Goal: Task Accomplishment & Management: Manage account settings

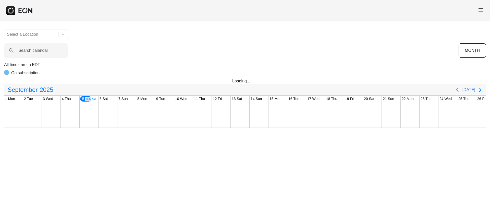
scroll to position [0, 76]
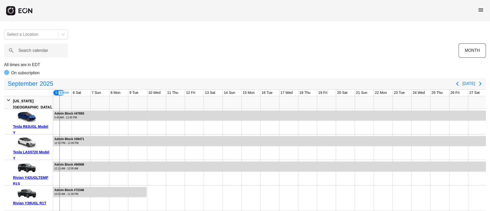
click at [479, 11] on span "menu" at bounding box center [481, 10] width 6 height 6
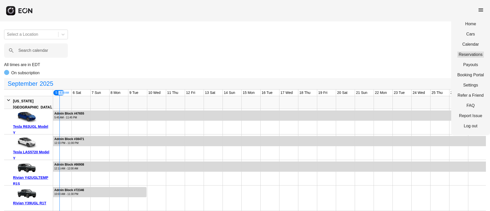
click at [470, 53] on link "Reservations" at bounding box center [471, 55] width 27 height 6
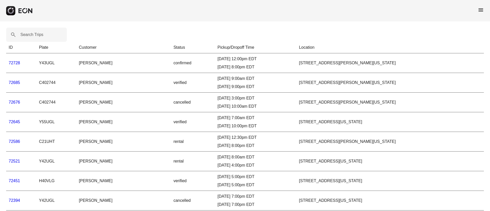
click at [27, 34] on label "Search Trips" at bounding box center [31, 35] width 23 height 6
click at [27, 34] on Trips "Search Trips" at bounding box center [36, 35] width 61 height 14
paste Trips "*****"
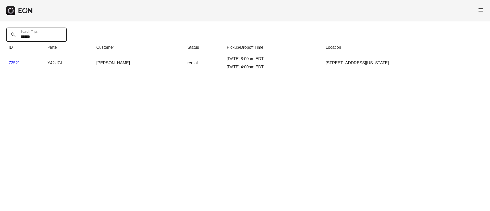
type Trips "*****"
click at [16, 61] on link "72521" at bounding box center [14, 63] width 11 height 4
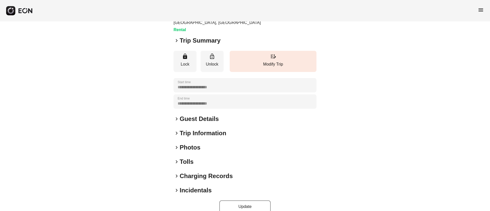
scroll to position [64, 0]
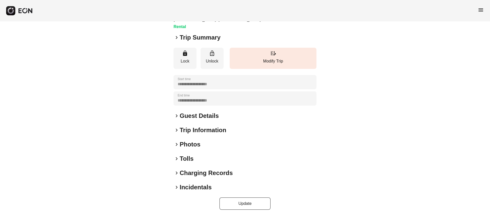
click at [200, 140] on h2 "Photos" at bounding box center [190, 144] width 21 height 8
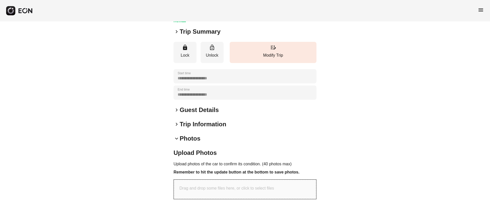
scroll to position [125, 0]
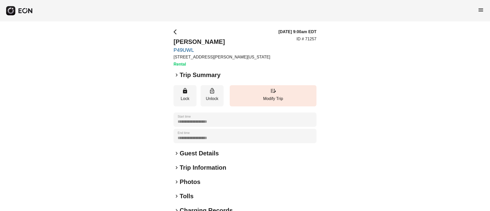
scroll to position [38, 0]
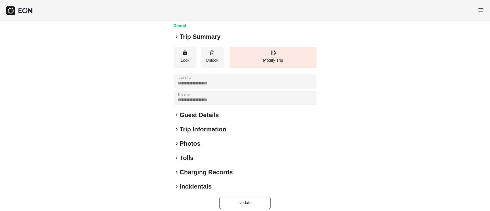
click at [197, 118] on h2 "Guest Details" at bounding box center [199, 115] width 39 height 8
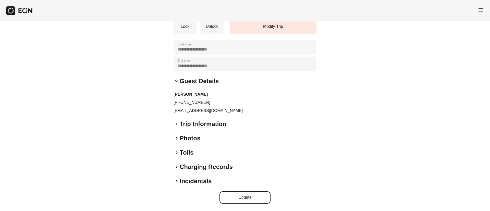
scroll to position [0, 0]
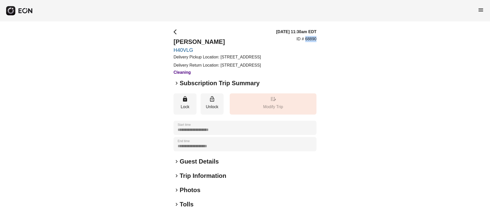
drag, startPoint x: 305, startPoint y: 45, endPoint x: 321, endPoint y: 45, distance: 16.1
click at [321, 45] on div "**********" at bounding box center [245, 142] width 490 height 242
copy p "68890"
click at [316, 76] on div "[DATE] 11:30am EDT ID # 68890" at bounding box center [296, 52] width 40 height 47
click at [482, 7] on span "menu" at bounding box center [481, 10] width 6 height 6
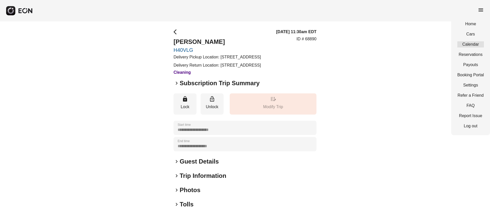
click at [466, 45] on link "Calendar" at bounding box center [471, 44] width 27 height 6
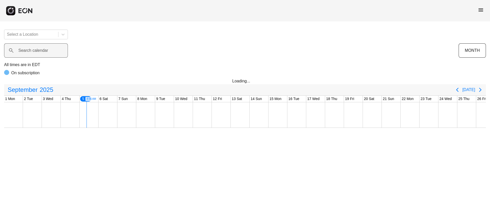
scroll to position [0, 76]
click at [24, 49] on label "Search calendar" at bounding box center [33, 50] width 30 height 6
click at [24, 49] on calendar "Search calendar" at bounding box center [36, 50] width 64 height 14
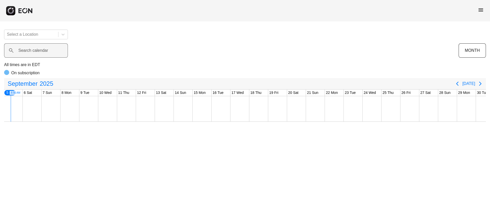
click at [24, 49] on label "Search calendar" at bounding box center [33, 50] width 30 height 6
click at [24, 49] on calendar "Search calendar" at bounding box center [36, 50] width 64 height 14
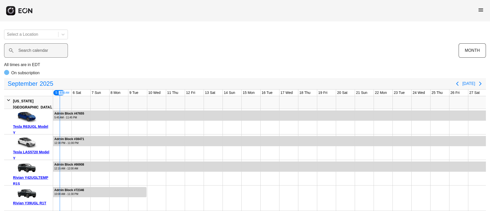
click at [24, 49] on label "Search calendar" at bounding box center [33, 50] width 30 height 6
click at [24, 49] on calendar "Search calendar" at bounding box center [36, 50] width 64 height 14
paste calendar "******"
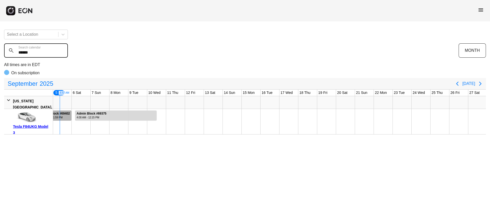
type calendar "******"
click at [61, 116] on div "9:30 AM - 11:59 PM" at bounding box center [55, 118] width 30 height 4
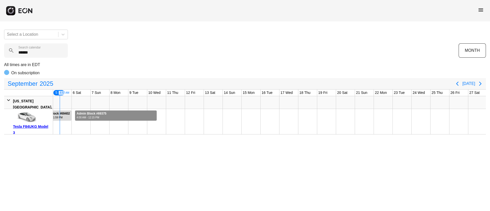
click at [146, 119] on div at bounding box center [115, 116] width 81 height 10
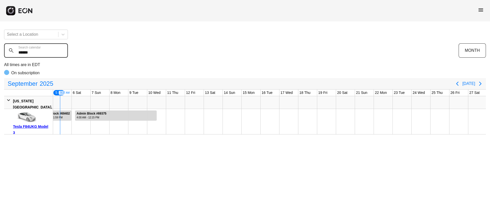
drag, startPoint x: 35, startPoint y: 50, endPoint x: 0, endPoint y: 52, distance: 35.5
click at [0, 52] on div "Select a Location ****** Search calendar MONTH All times are in EDT On subscrip…" at bounding box center [245, 80] width 490 height 109
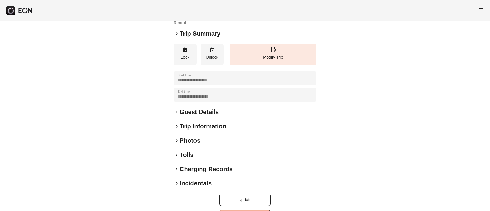
scroll to position [60, 0]
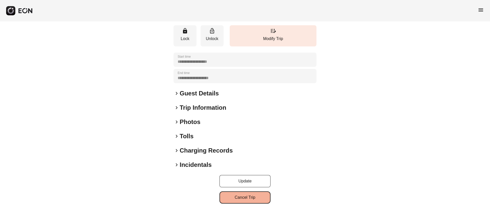
click at [252, 199] on button "Cancel Trip" at bounding box center [245, 197] width 51 height 12
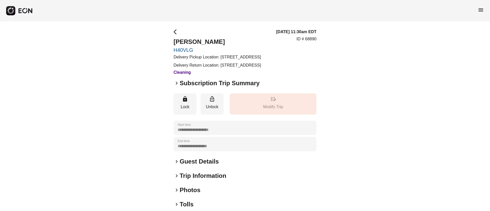
click at [185, 166] on h2 "Guest Details" at bounding box center [199, 162] width 39 height 8
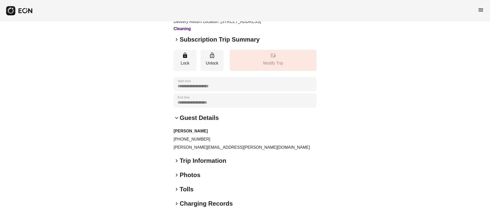
scroll to position [77, 0]
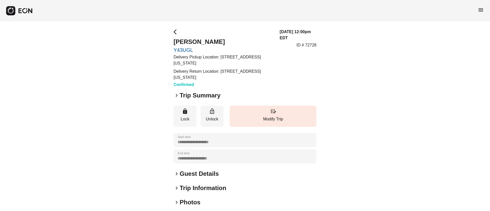
click at [203, 176] on h2 "Guest Details" at bounding box center [199, 174] width 39 height 8
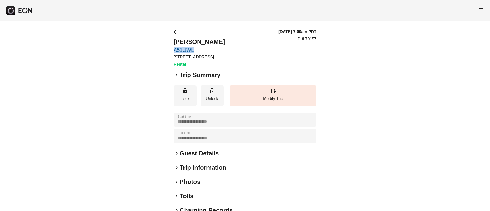
drag, startPoint x: 172, startPoint y: 49, endPoint x: 207, endPoint y: 48, distance: 35.8
click at [207, 48] on div "**********" at bounding box center [245, 137] width 490 height 233
copy link "A51UWL"
click at [482, 11] on span "menu" at bounding box center [481, 10] width 6 height 6
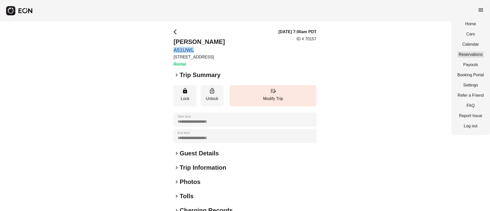
click at [465, 54] on link "Reservations" at bounding box center [471, 55] width 27 height 6
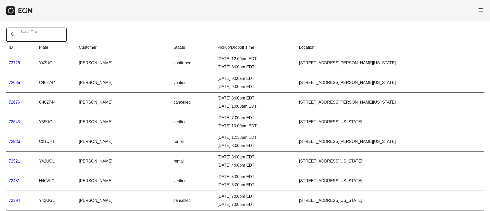
click at [40, 39] on Trips "Search Trips" at bounding box center [36, 35] width 61 height 14
paste Trips "******"
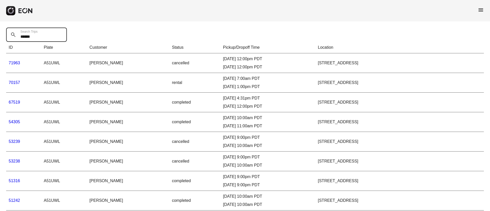
type Trips "******"
click at [15, 83] on link "70157" at bounding box center [14, 82] width 11 height 4
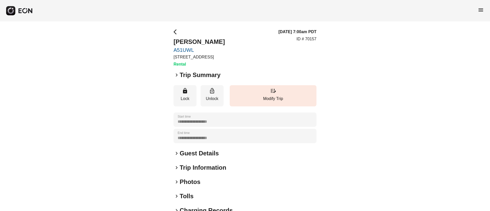
click at [177, 75] on span "keyboard_arrow_right" at bounding box center [177, 75] width 6 height 6
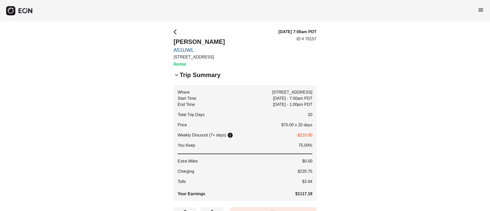
click at [177, 75] on span "keyboard_arrow_down" at bounding box center [177, 75] width 6 height 6
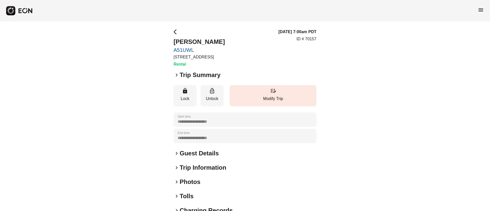
click at [177, 75] on span "keyboard_arrow_right" at bounding box center [177, 75] width 6 height 6
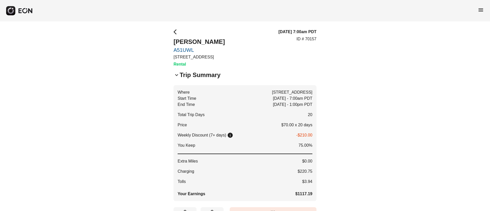
click at [177, 75] on span "keyboard_arrow_down" at bounding box center [177, 75] width 6 height 6
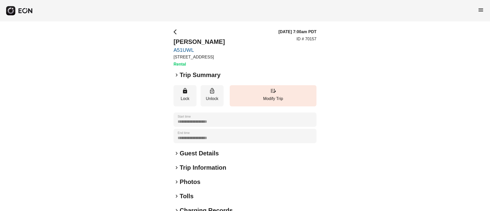
click at [177, 75] on span "keyboard_arrow_right" at bounding box center [177, 75] width 6 height 6
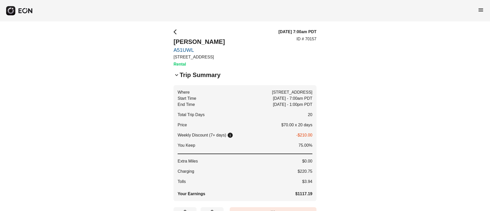
click at [177, 75] on span "keyboard_arrow_down" at bounding box center [177, 75] width 6 height 6
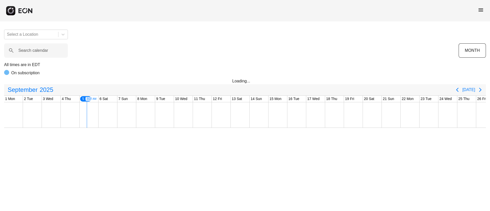
scroll to position [0, 76]
click at [40, 53] on label "Search calendar" at bounding box center [33, 50] width 30 height 6
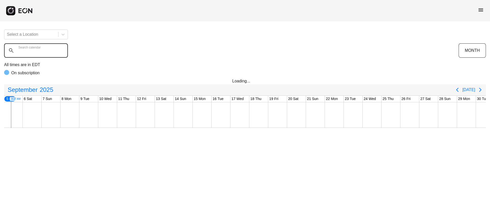
click at [40, 53] on calendar "Search calendar" at bounding box center [36, 50] width 64 height 14
type calendar "*"
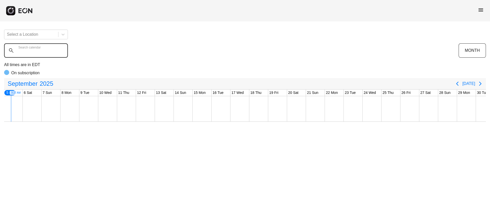
click at [40, 53] on calendar "Search calendar" at bounding box center [36, 50] width 64 height 14
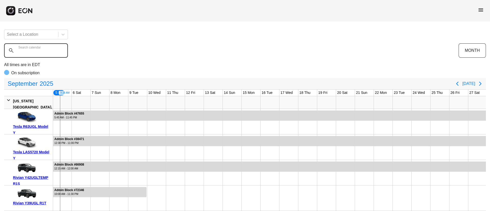
paste calendar "******"
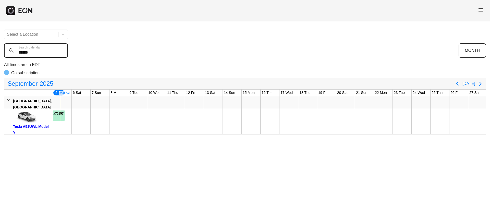
type calendar "******"
click at [58, 117] on div "10:00 AM - 4:00 PM" at bounding box center [45, 118] width 37 height 4
drag, startPoint x: 46, startPoint y: 54, endPoint x: 0, endPoint y: 56, distance: 46.5
click at [0, 56] on div "Select a Location ****** Search calendar MONTH All times are in EDT On subscrip…" at bounding box center [245, 80] width 490 height 109
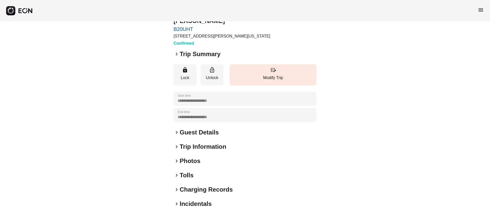
scroll to position [38, 0]
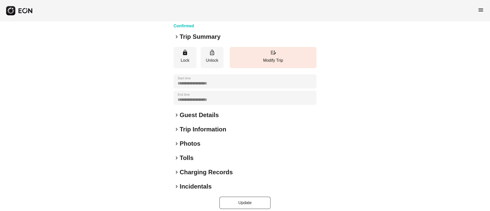
click at [206, 112] on h2 "Guest Details" at bounding box center [199, 115] width 39 height 8
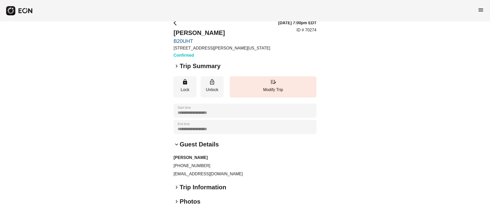
scroll to position [0, 0]
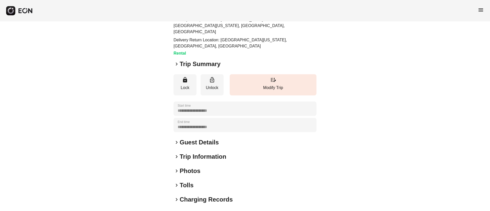
scroll to position [64, 0]
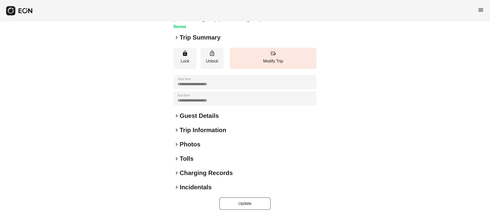
click at [213, 140] on div "keyboard_arrow_right Photos" at bounding box center [245, 144] width 143 height 8
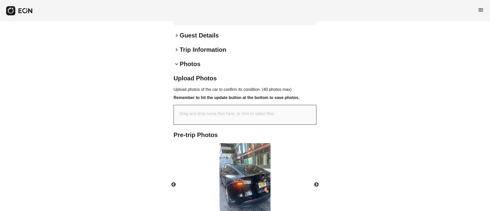
scroll to position [173, 0]
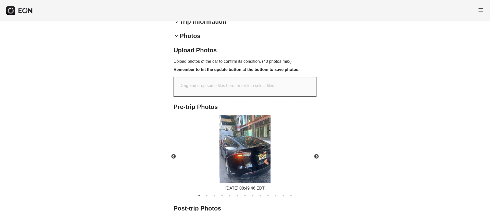
click at [251, 153] on img at bounding box center [245, 149] width 51 height 68
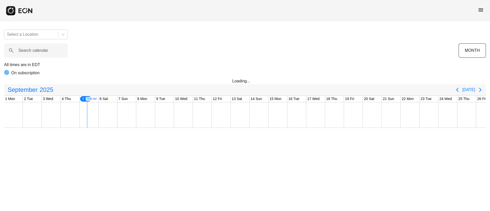
scroll to position [0, 76]
click at [35, 50] on label "Search calendar" at bounding box center [33, 50] width 30 height 6
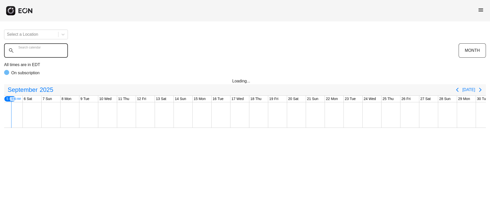
click at [35, 50] on calendar "Search calendar" at bounding box center [36, 50] width 64 height 14
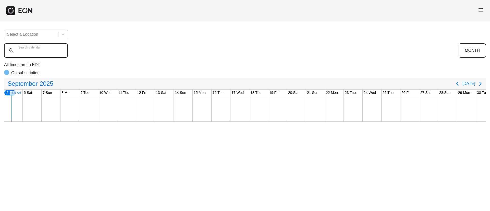
click at [35, 50] on calendar "Search calendar" at bounding box center [36, 50] width 64 height 14
paste calendar "******"
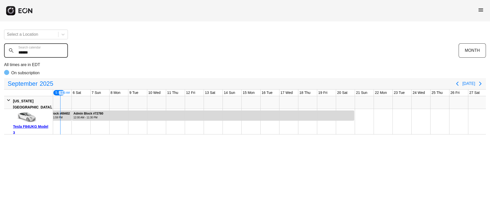
type calendar "******"
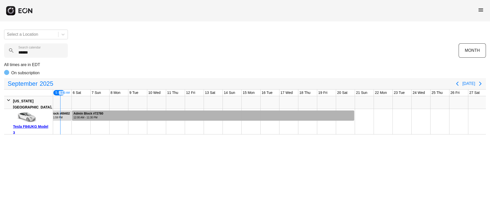
click at [218, 114] on div at bounding box center [213, 116] width 282 height 10
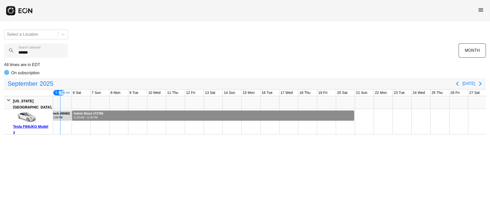
click at [218, 114] on div at bounding box center [213, 116] width 282 height 10
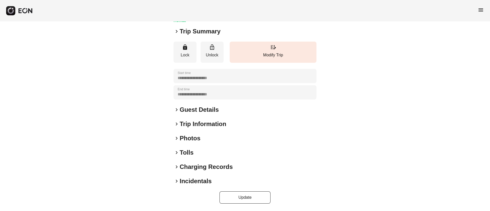
click at [209, 142] on div "keyboard_arrow_right Photos" at bounding box center [245, 138] width 143 height 8
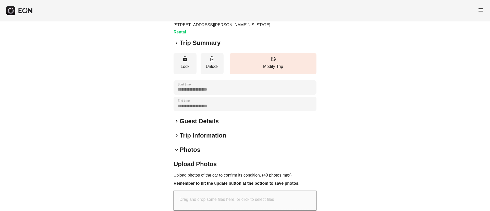
scroll to position [77, 0]
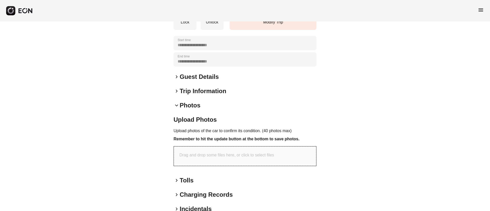
click at [198, 161] on div "Drag and drop some files here, or click to select files" at bounding box center [245, 156] width 142 height 19
type input "**********"
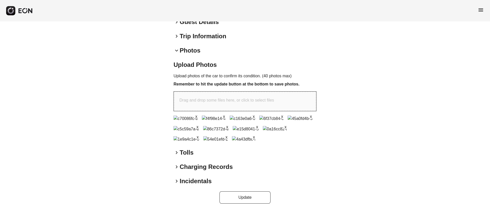
scroll to position [236, 0]
click at [249, 197] on button "Update" at bounding box center [245, 197] width 51 height 12
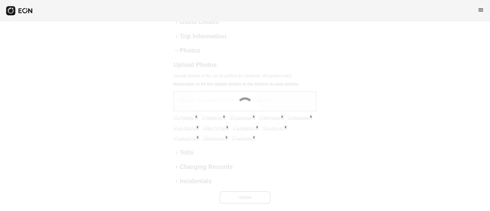
scroll to position [152, 0]
